Goal: Transaction & Acquisition: Subscribe to service/newsletter

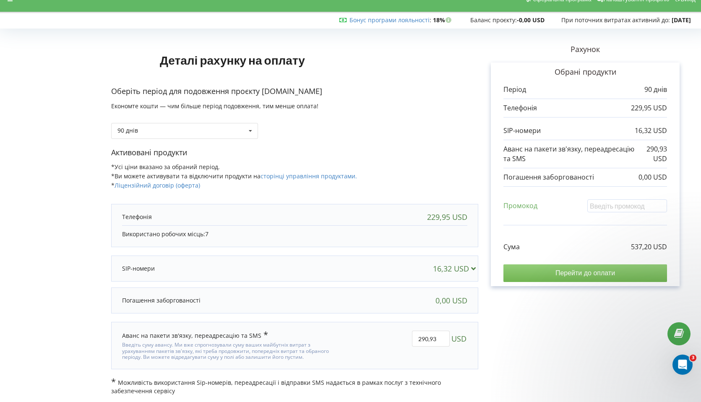
click at [533, 274] on input "Перейти до оплати" at bounding box center [585, 273] width 164 height 18
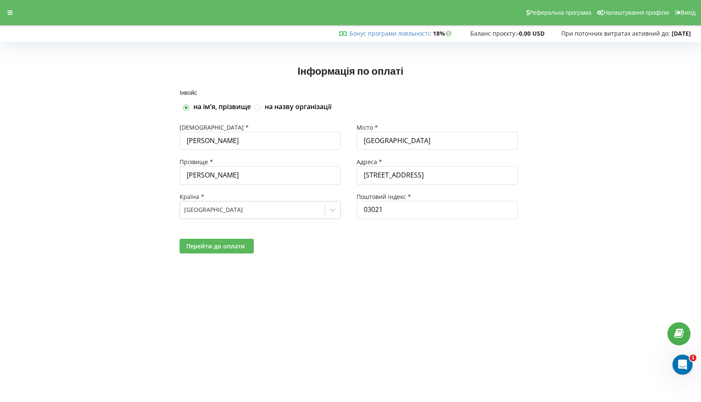
click at [226, 241] on button "Перейти до оплати" at bounding box center [216, 246] width 74 height 15
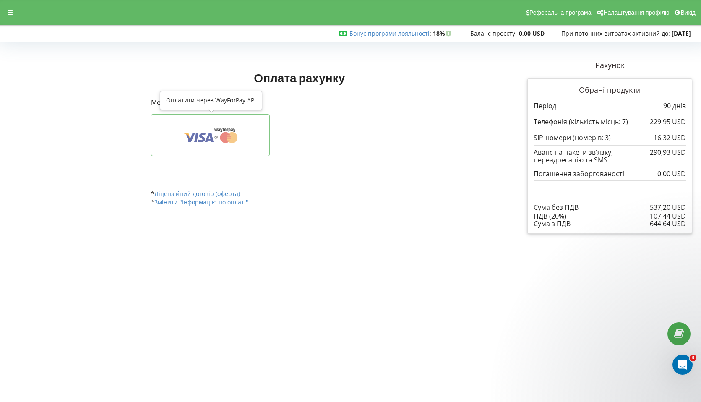
click at [217, 135] on icon at bounding box center [210, 135] width 93 height 16
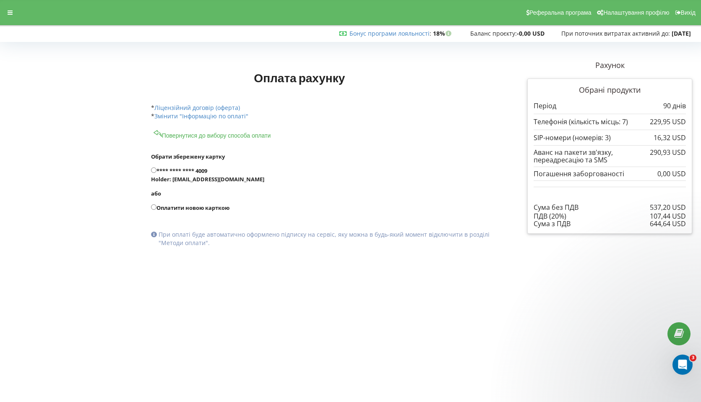
click at [182, 166] on label "**** **** **** 4009 Holder: iz@svitlo.agency" at bounding box center [321, 174] width 341 height 17
click at [156, 167] on input "**** **** **** 4009 Holder: iz@svitlo.agency" at bounding box center [153, 169] width 5 height 5
radio input "true"
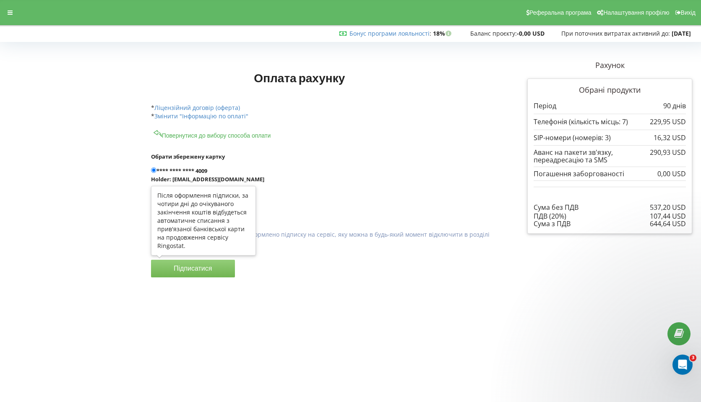
click at [211, 270] on button "Підписатися" at bounding box center [193, 269] width 84 height 18
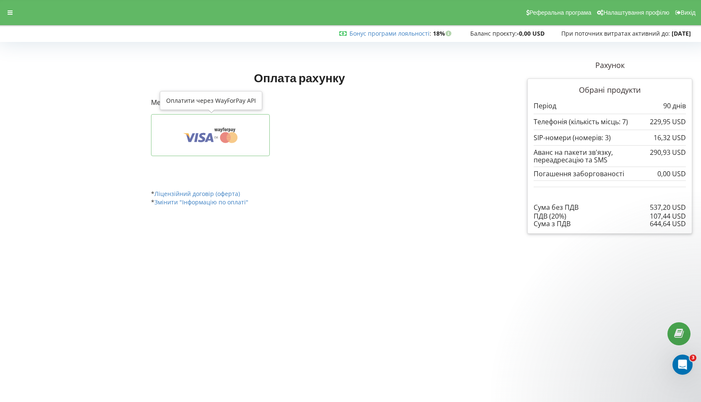
click at [246, 138] on icon at bounding box center [210, 135] width 93 height 16
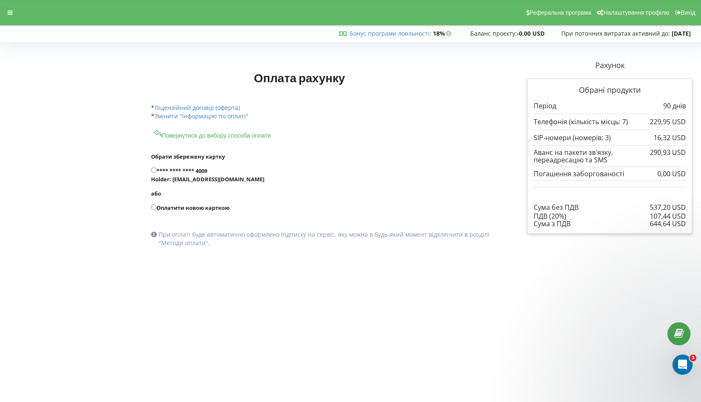
click at [174, 207] on label "Оплатити новою карткою" at bounding box center [321, 207] width 341 height 8
click at [156, 207] on input "Оплатити новою карткою" at bounding box center [153, 206] width 5 height 5
radio input "true"
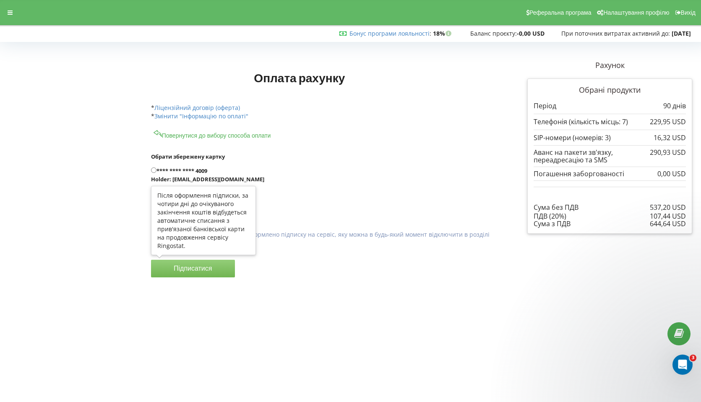
click at [205, 270] on button "Підписатися" at bounding box center [193, 269] width 84 height 18
